Goal: Find specific page/section: Find specific page/section

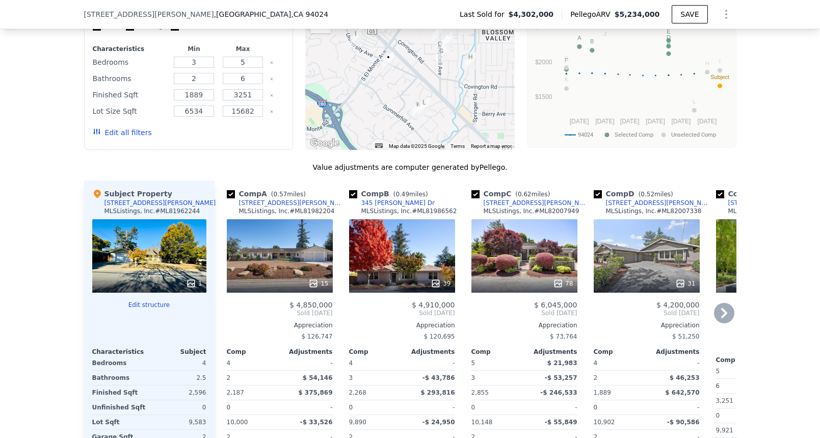
scroll to position [1001, 0]
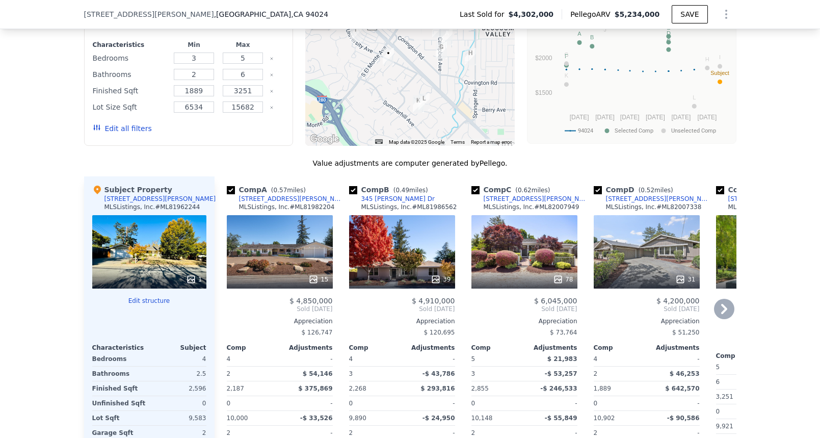
click at [555, 239] on div "78" at bounding box center [524, 251] width 106 height 73
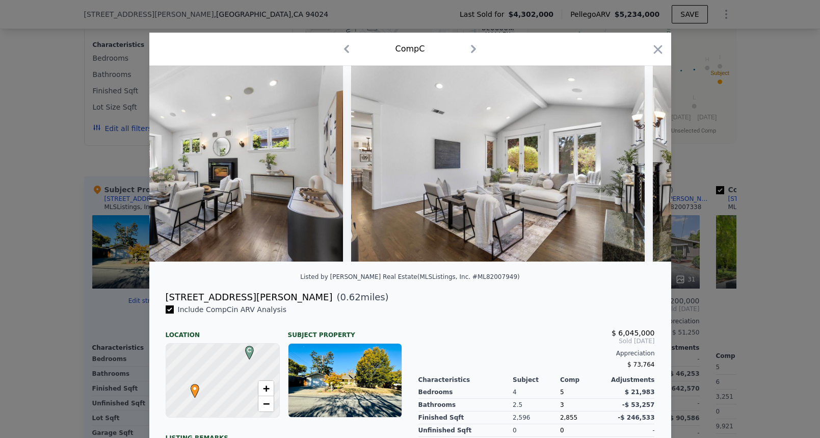
scroll to position [0, 6883]
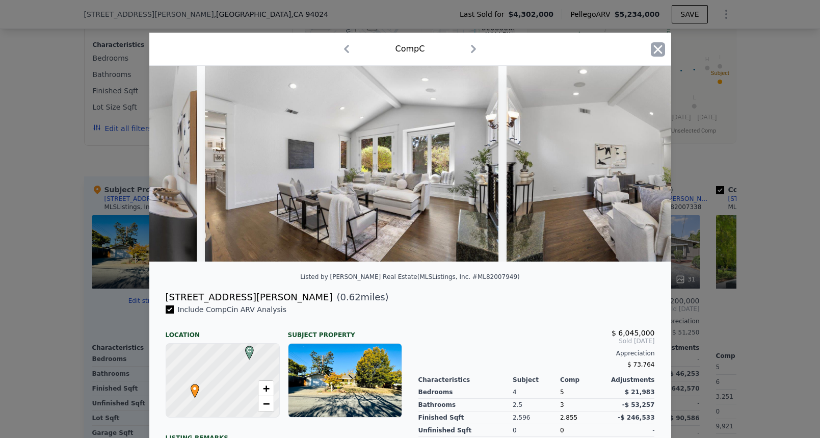
click at [659, 52] on icon "button" at bounding box center [658, 49] width 14 height 14
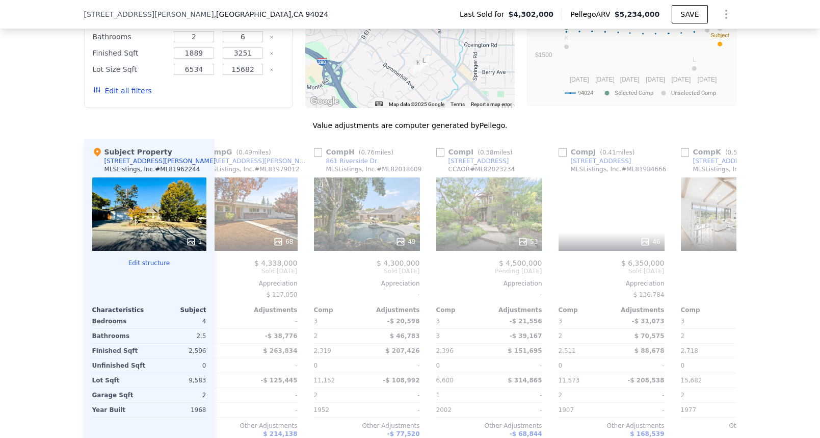
scroll to position [0, 801]
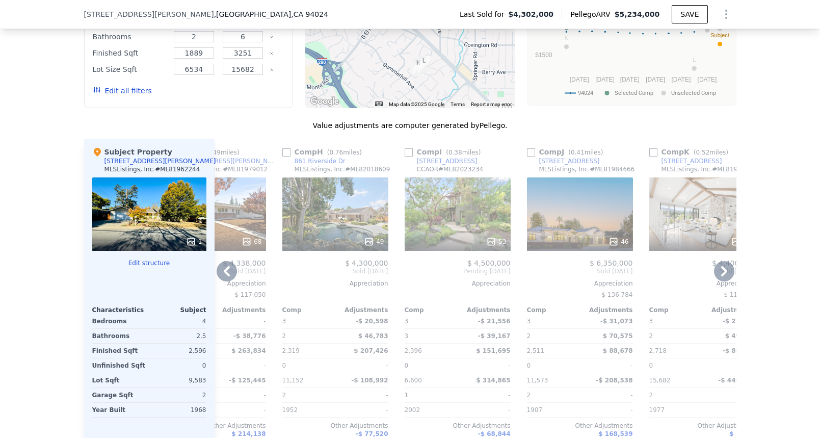
click at [352, 204] on div "49" at bounding box center [335, 213] width 106 height 73
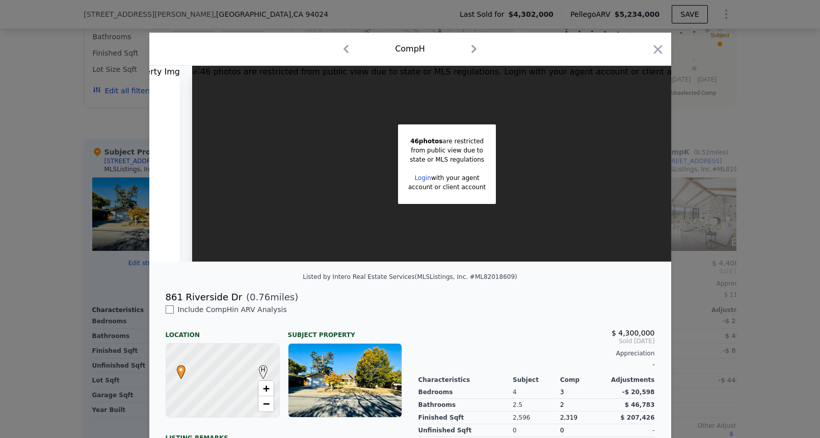
scroll to position [0, 391]
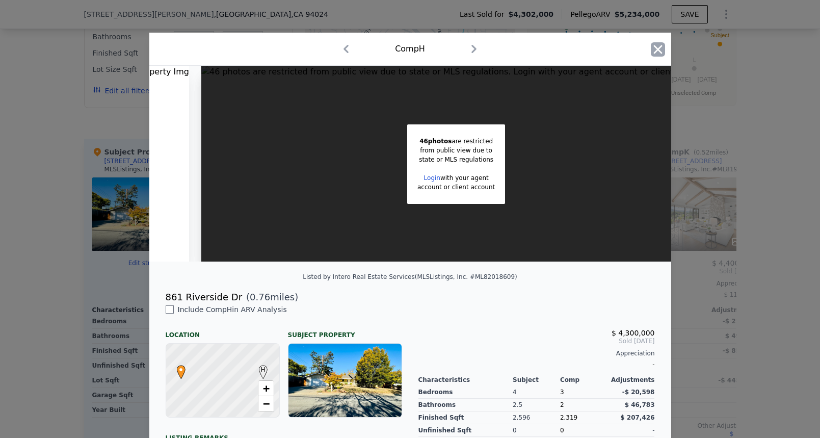
click at [659, 49] on icon "button" at bounding box center [658, 49] width 14 height 14
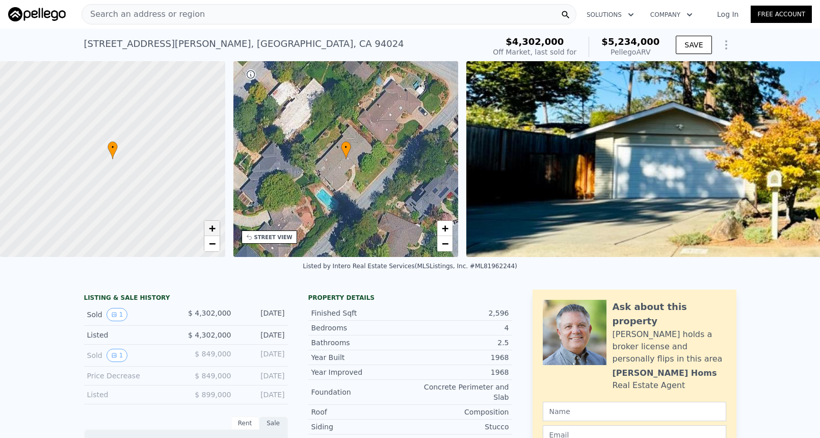
click at [217, 230] on link "+" at bounding box center [211, 228] width 15 height 15
click at [213, 244] on span "−" at bounding box center [211, 243] width 7 height 13
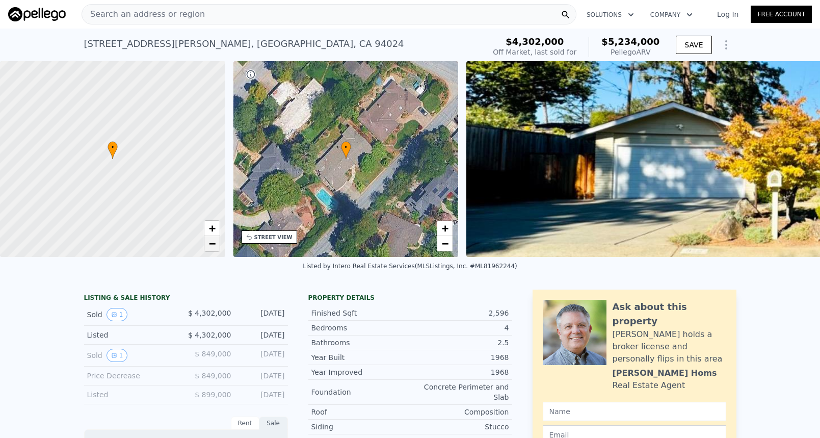
click at [213, 244] on span "−" at bounding box center [211, 243] width 7 height 13
click at [271, 18] on div "Search an address or region" at bounding box center [329, 14] width 495 height 20
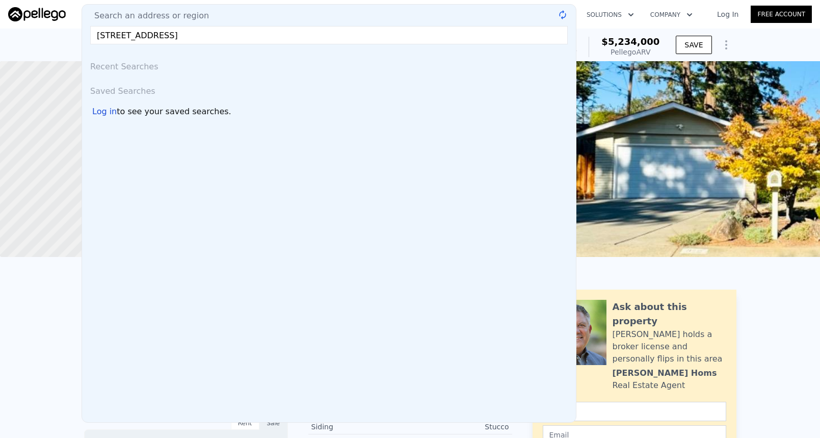
click at [217, 35] on input "[STREET_ADDRESS]" at bounding box center [329, 35] width 478 height 18
type input "[STREET_ADDRESS]"
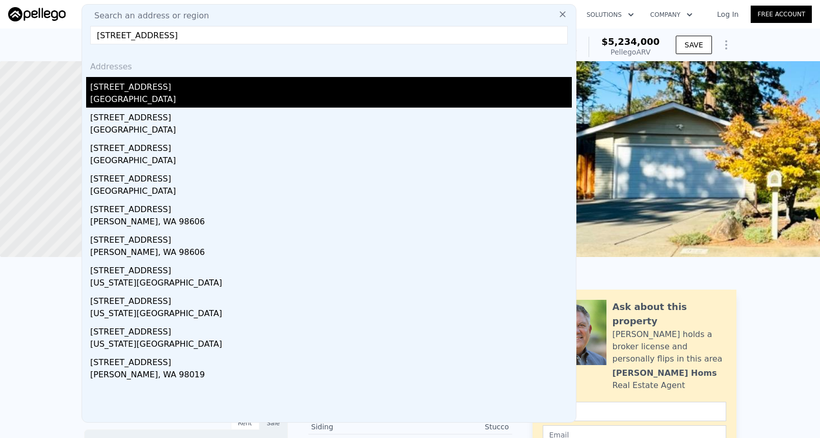
click at [173, 96] on div "[GEOGRAPHIC_DATA]" at bounding box center [331, 100] width 482 height 14
